Goal: Task Accomplishment & Management: Use online tool/utility

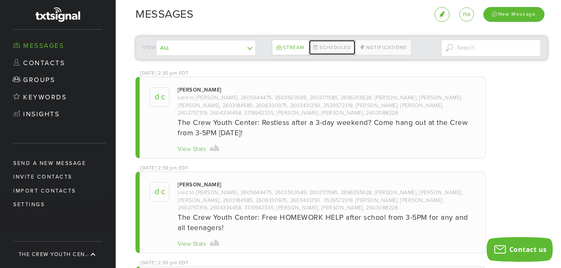
click at [333, 48] on link "Scheduled" at bounding box center [331, 48] width 47 height 16
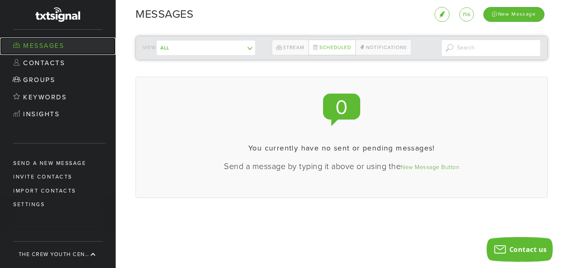
click at [44, 46] on link "Messages" at bounding box center [58, 46] width 116 height 17
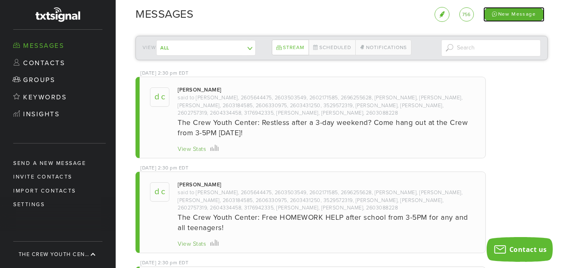
click at [509, 14] on div "New Message" at bounding box center [513, 14] width 61 height 14
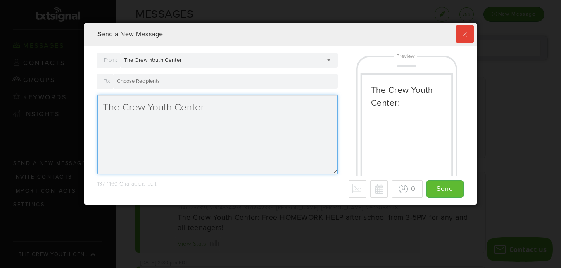
scroll to position [182, 388]
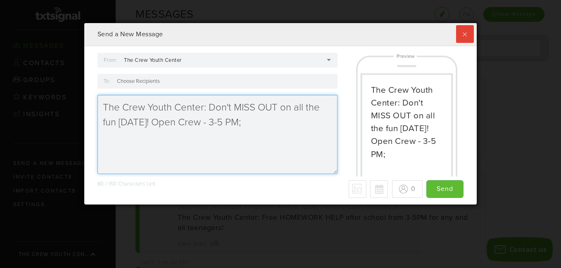
click at [244, 124] on textarea "The Crew Youth Center: Don't MISS OUT on all the fun [DATE]! Open Crew - 3-5 PM;" at bounding box center [217, 134] width 240 height 79
click at [240, 122] on textarea "The Crew Youth Center: Don't MISS OUT on all the fun [DATE]! Open Crew - 3-5 M;" at bounding box center [217, 134] width 240 height 79
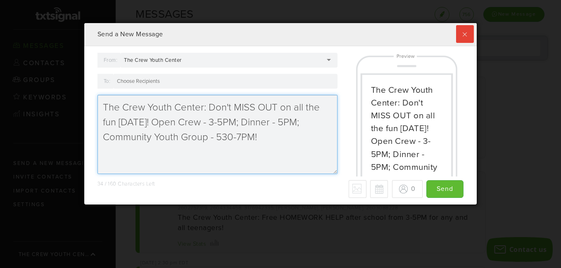
type textarea "The Crew Youth Center: Don't MISS OUT on all the fun [DATE]! Open Crew - 3-5PM;…"
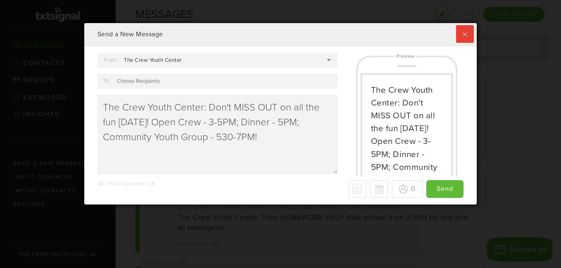
click at [182, 80] on div at bounding box center [225, 81] width 224 height 15
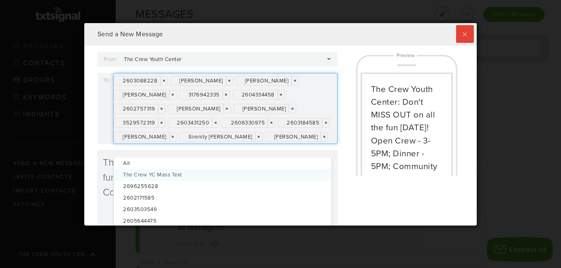
scroll to position [0, 0]
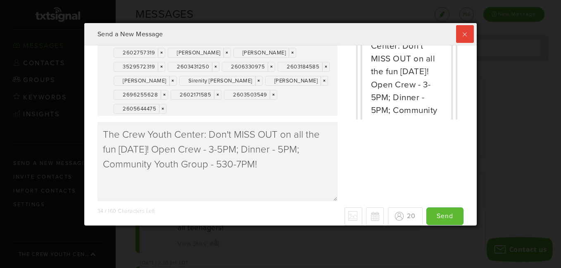
click at [306, 106] on div "2603088228 × × [PERSON_NAME] × × [PERSON_NAME] × × [PERSON_NAME] × × 3176942335…" at bounding box center [225, 66] width 224 height 99
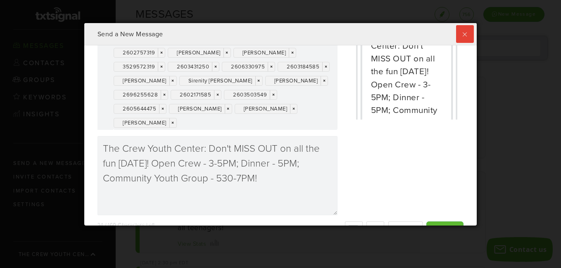
click at [348, 185] on div "From: The Crew Youth Center The Crew Youth Center The Crew Youth Center [PERSON…" at bounding box center [280, 109] width 379 height 226
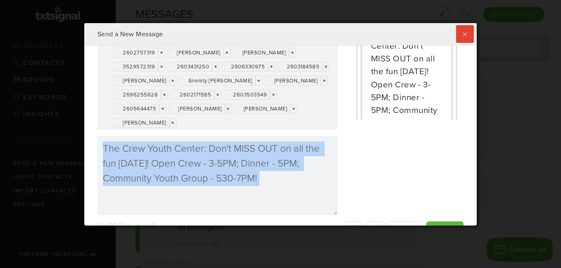
click at [348, 185] on div "From: The Crew Youth Center The Crew Youth Center The Crew Youth Center [PERSON…" at bounding box center [280, 109] width 379 height 226
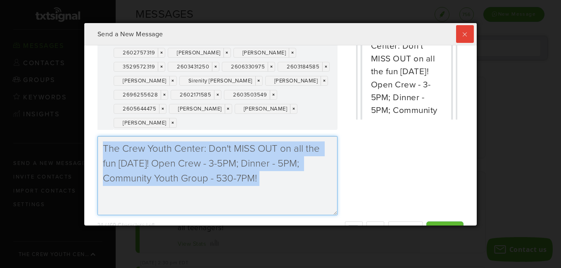
drag, startPoint x: 348, startPoint y: 185, endPoint x: 303, endPoint y: 188, distance: 45.5
click at [303, 188] on textarea "The Crew Youth Center: Don't MISS OUT on all the fun [DATE]! Open Crew - 3-5PM;…" at bounding box center [217, 175] width 240 height 79
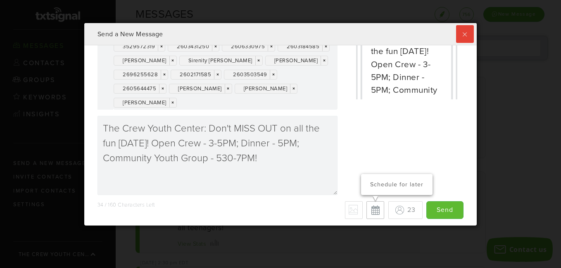
click at [366, 211] on button "Schedule for later" at bounding box center [375, 211] width 18 height 18
type input "Save"
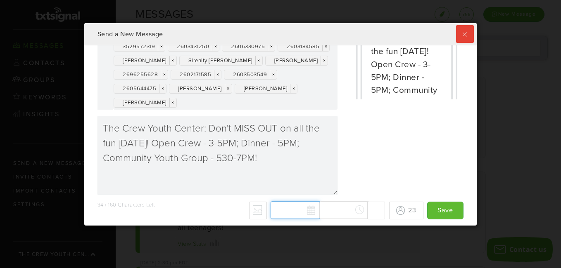
click at [302, 211] on div "[DATE] Su Mo Tu We Th Fr Sa 31 1 2 3 4 5 6 7 8 9 10 11 12 13 14 15 16 17 18 19 …" at bounding box center [327, 211] width 114 height 18
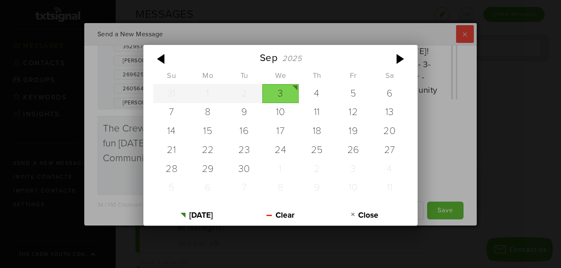
click at [273, 92] on div "3" at bounding box center [280, 93] width 36 height 19
type input "[DATE]"
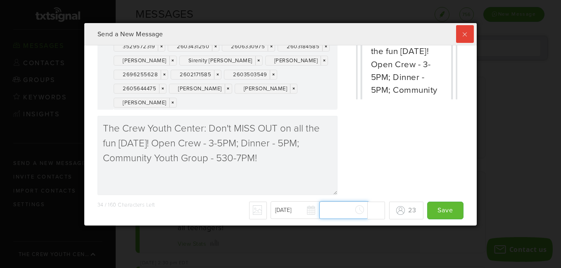
click at [320, 214] on div "[DATE] [DATE] Su Mo Tu We Th Fr Sa 31 1 2 3 4 5 6 7 8 9 10 11 12 13 14 15 16 17…" at bounding box center [327, 211] width 114 height 18
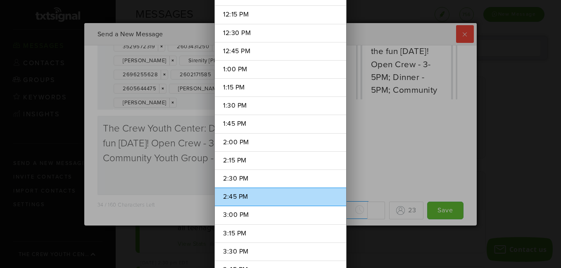
click at [245, 193] on li "2:45 PM" at bounding box center [280, 197] width 131 height 19
type input "2:45 PM"
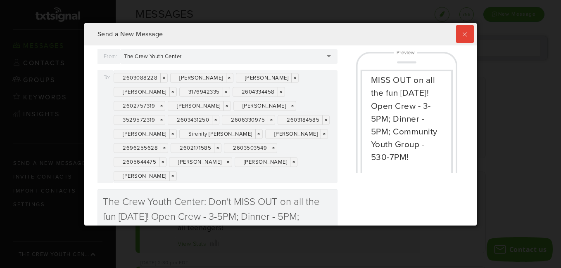
scroll to position [77, 0]
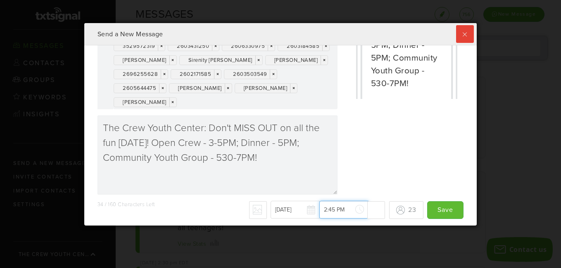
click at [331, 210] on input "2:45 PM" at bounding box center [343, 210] width 49 height 18
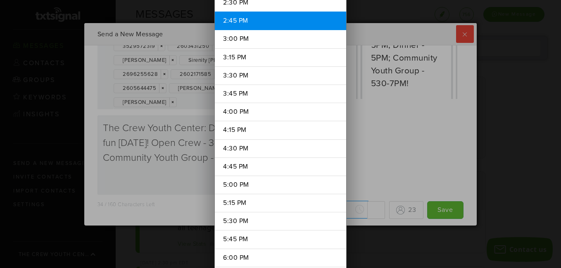
click at [235, 20] on li "2:45 PM" at bounding box center [280, 21] width 131 height 19
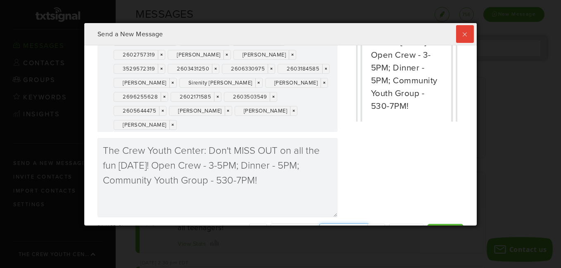
scroll to position [77, 0]
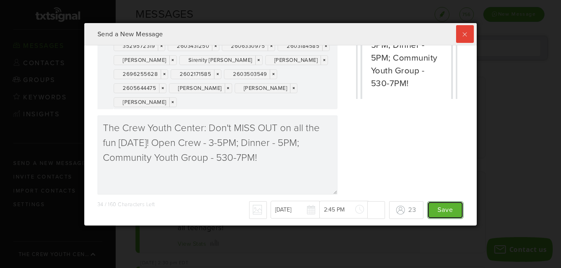
click at [430, 214] on input "Save" at bounding box center [445, 211] width 36 height 18
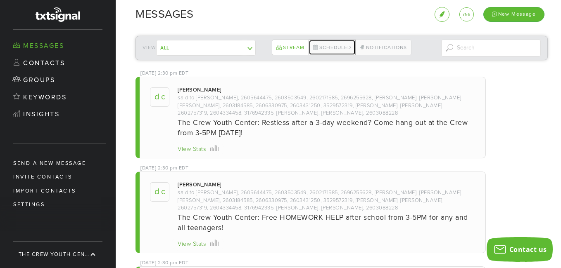
click at [324, 48] on link "Scheduled" at bounding box center [331, 48] width 47 height 16
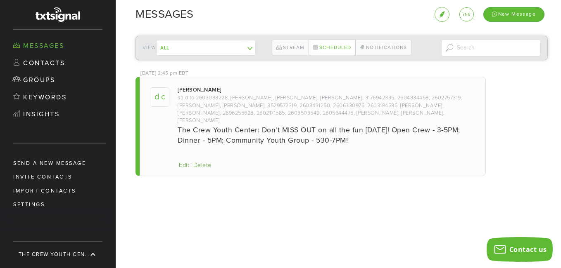
scroll to position [202, 388]
